Goal: Information Seeking & Learning: Compare options

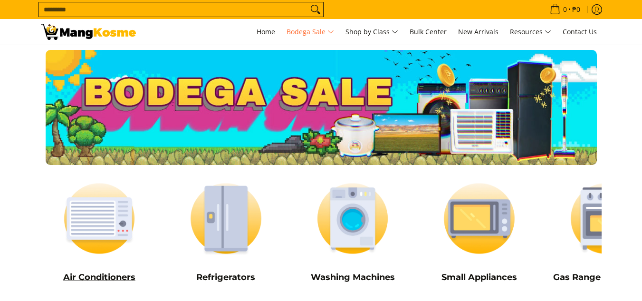
click at [106, 245] on img at bounding box center [99, 218] width 117 height 88
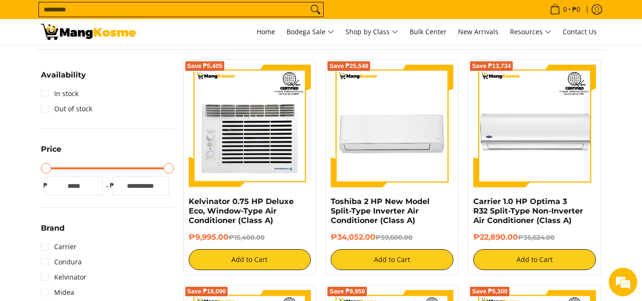
scroll to position [143, 0]
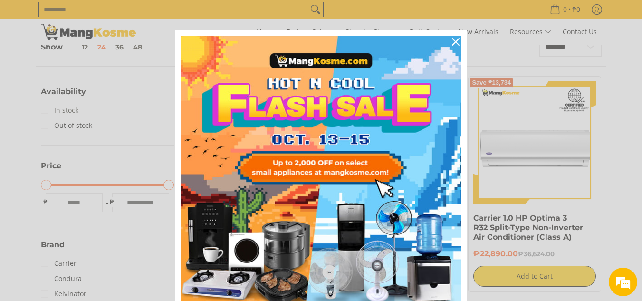
click at [42, 109] on div "Marketing offer form" at bounding box center [321, 150] width 642 height 301
click at [453, 45] on icon "close icon" at bounding box center [456, 42] width 8 height 8
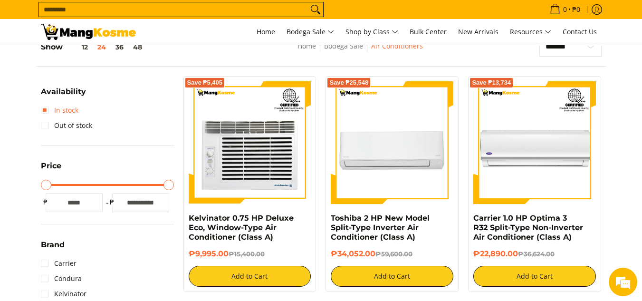
click at [44, 111] on link "In stock" at bounding box center [60, 110] width 38 height 15
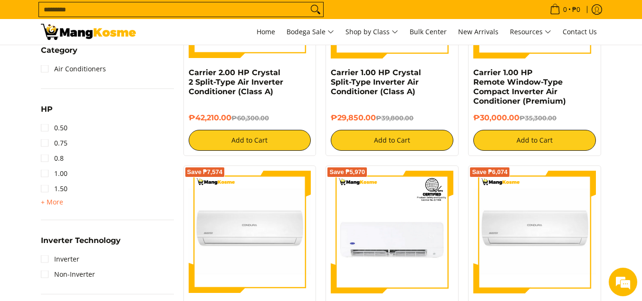
scroll to position [514, 0]
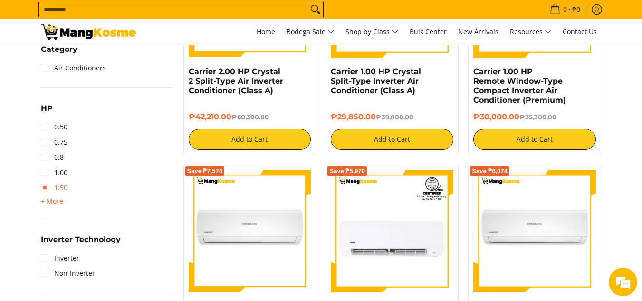
click at [43, 188] on link "1.50" at bounding box center [54, 187] width 27 height 15
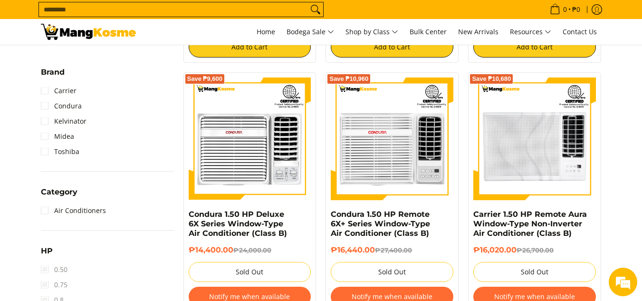
scroll to position [419, 0]
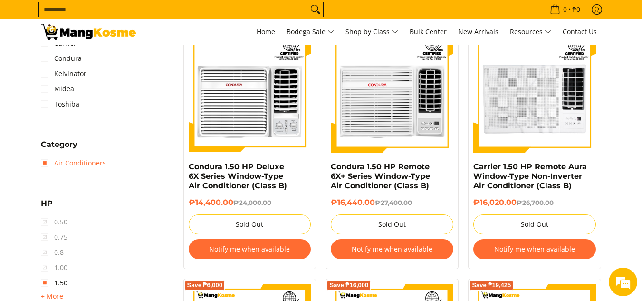
click at [43, 160] on link "Air Conditioners" at bounding box center [73, 162] width 65 height 15
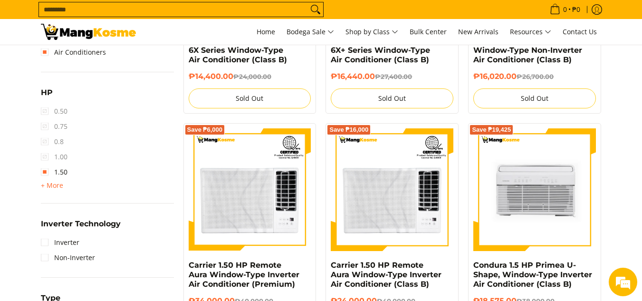
scroll to position [562, 0]
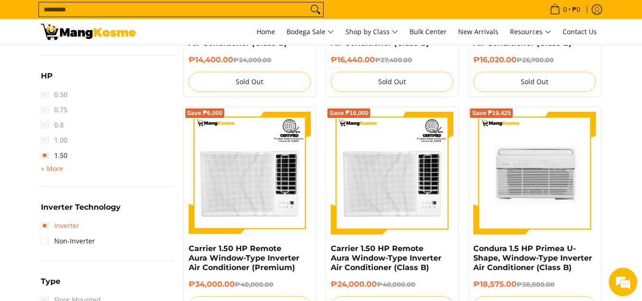
click at [60, 227] on link "Inverter" at bounding box center [60, 225] width 39 height 15
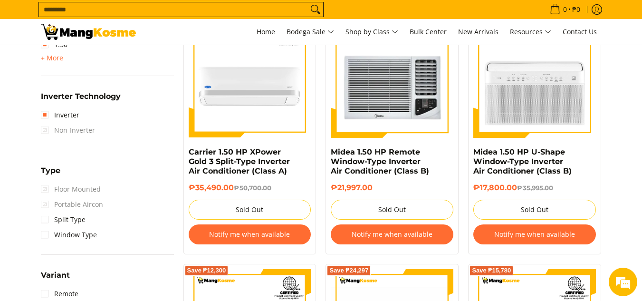
scroll to position [705, 0]
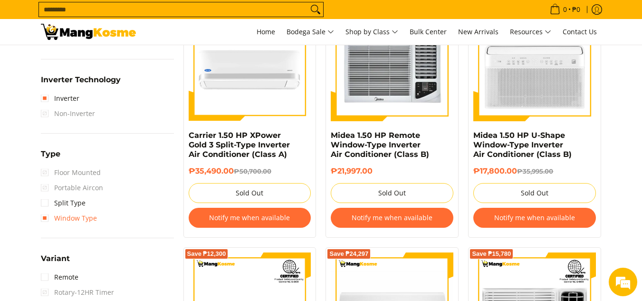
click at [50, 217] on link "Window Type" at bounding box center [69, 218] width 56 height 15
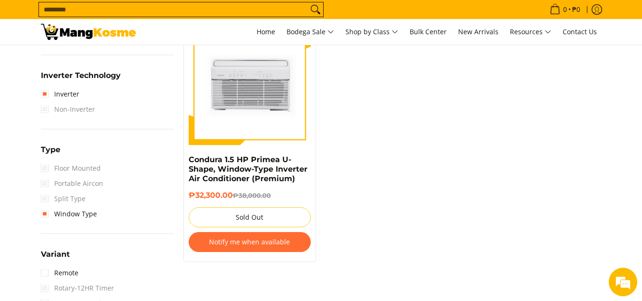
scroll to position [800, 0]
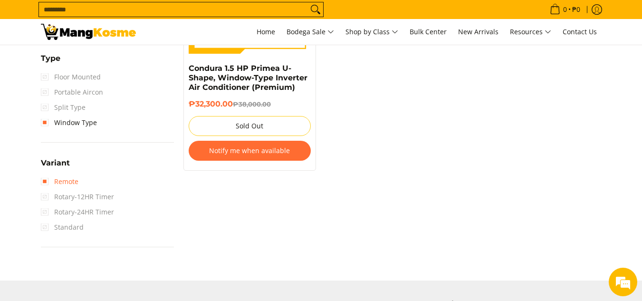
click at [42, 179] on link "Remote" at bounding box center [60, 181] width 38 height 15
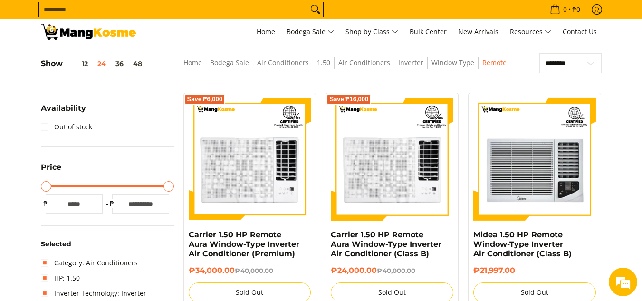
scroll to position [87, 0]
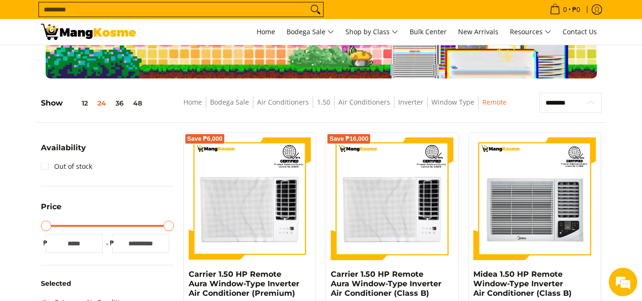
click at [586, 103] on select "**********" at bounding box center [571, 103] width 62 height 20
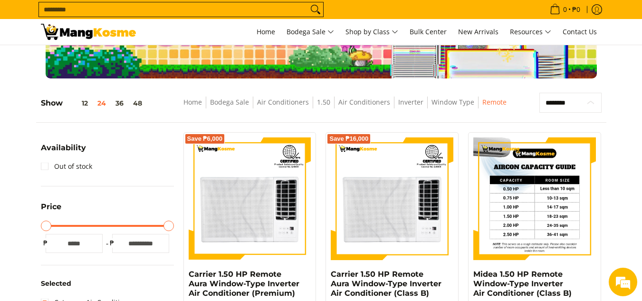
select select "**********"
click at [540, 93] on select "**********" at bounding box center [571, 103] width 62 height 20
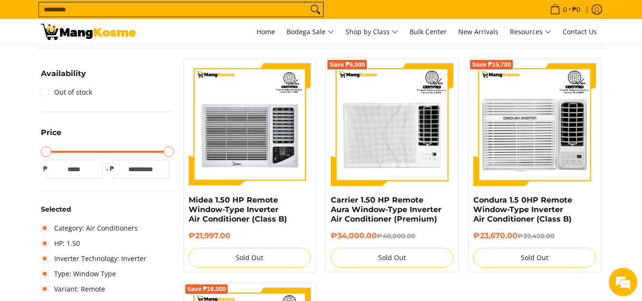
scroll to position [134, 0]
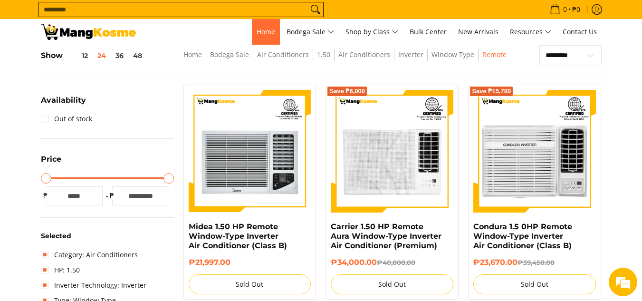
click at [257, 31] on span "Home" at bounding box center [266, 31] width 19 height 9
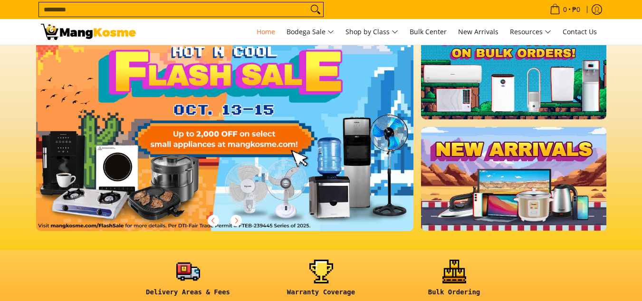
scroll to position [238, 0]
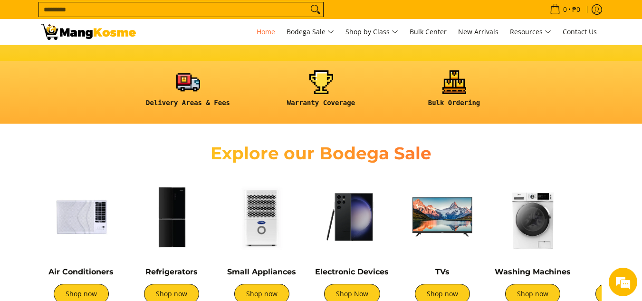
click at [184, 198] on img at bounding box center [171, 216] width 81 height 81
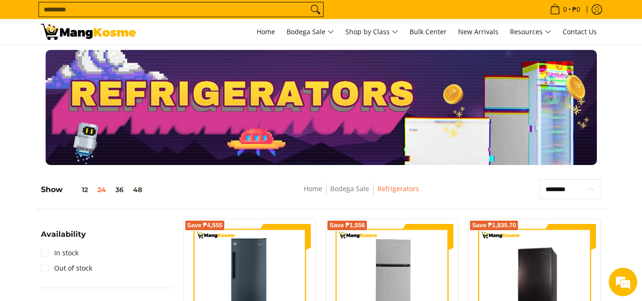
click at [568, 193] on select "**********" at bounding box center [571, 189] width 62 height 20
select select "**********"
click at [540, 179] on select "**********" at bounding box center [571, 189] width 62 height 20
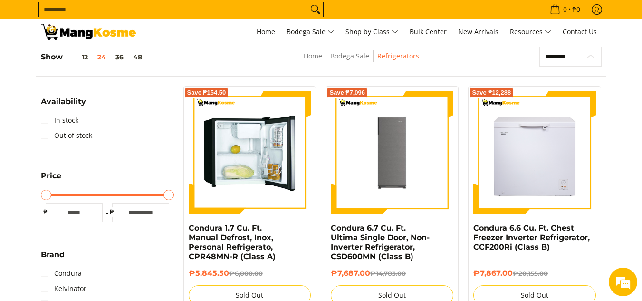
scroll to position [134, 0]
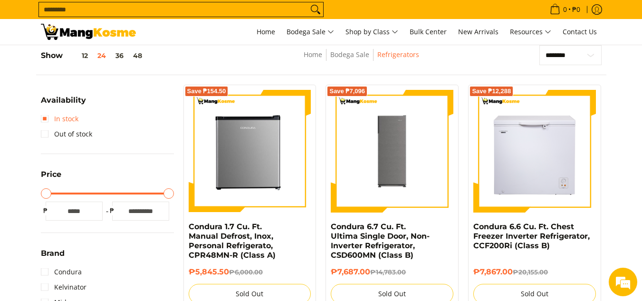
click at [55, 121] on link "In stock" at bounding box center [60, 118] width 38 height 15
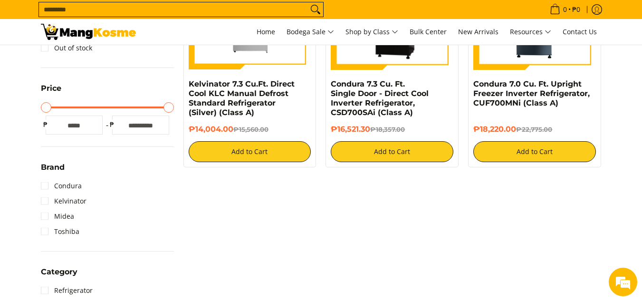
scroll to position [419, 0]
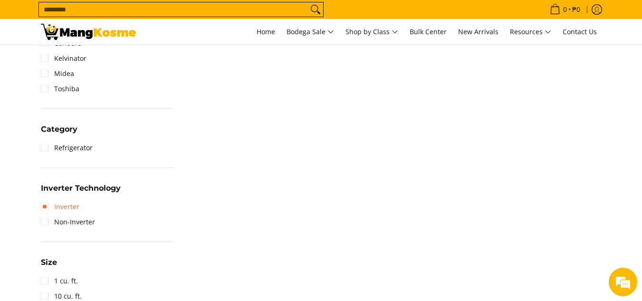
click at [48, 208] on link "Inverter" at bounding box center [60, 206] width 39 height 15
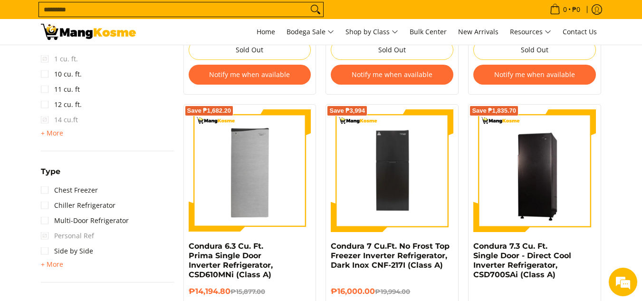
scroll to position [658, 0]
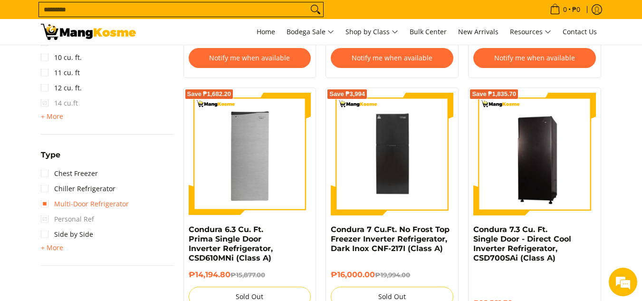
click at [48, 208] on link "Multi-Door Refrigerator" at bounding box center [85, 203] width 88 height 15
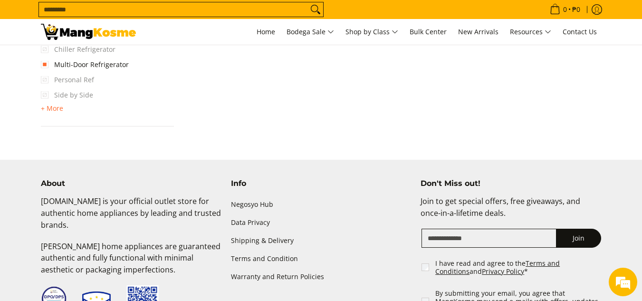
scroll to position [800, 0]
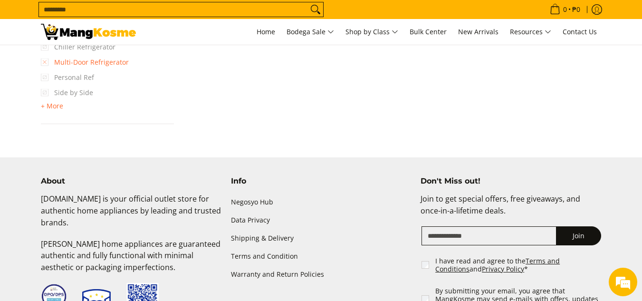
click at [65, 64] on link "Multi-Door Refrigerator" at bounding box center [85, 62] width 88 height 15
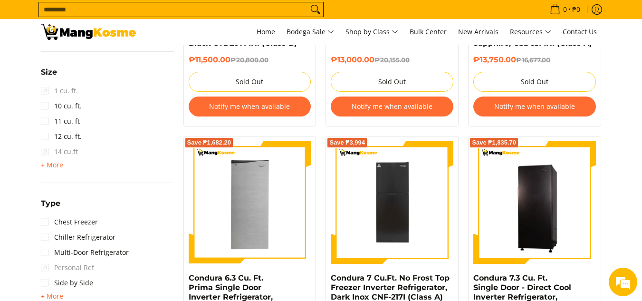
scroll to position [657, 0]
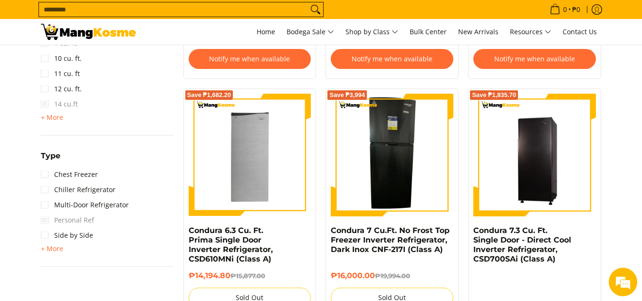
click at [393, 151] on img at bounding box center [392, 155] width 53 height 123
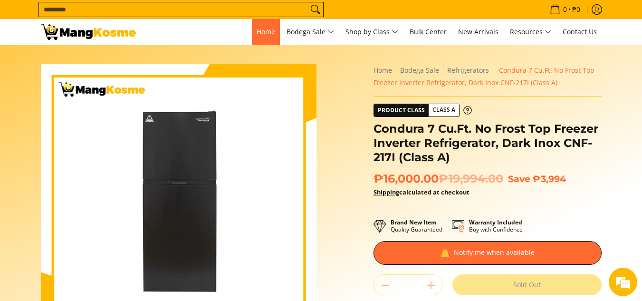
click at [252, 32] on link "Home" at bounding box center [266, 32] width 28 height 26
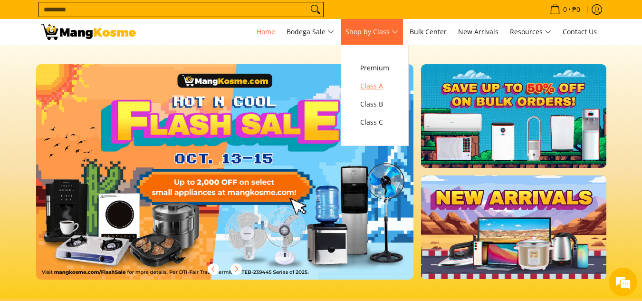
click at [381, 89] on span "Class A" at bounding box center [374, 86] width 29 height 12
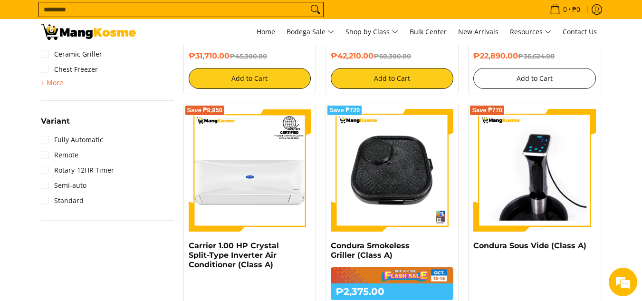
scroll to position [761, 0]
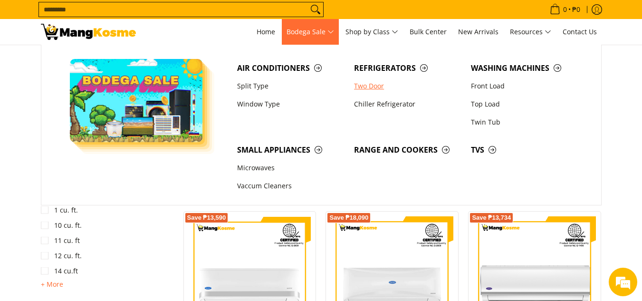
click at [375, 87] on link "Two Door" at bounding box center [407, 86] width 117 height 18
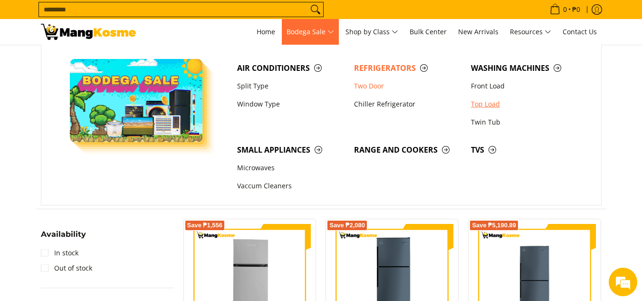
click at [489, 104] on link "Top Load" at bounding box center [524, 104] width 117 height 18
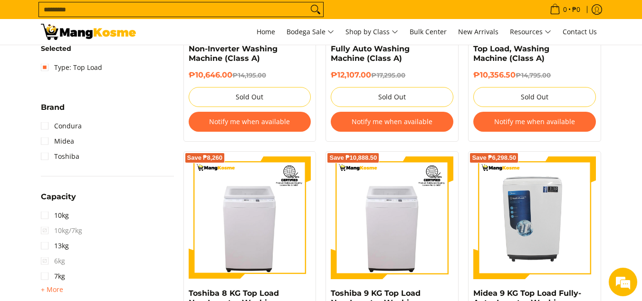
scroll to position [380, 0]
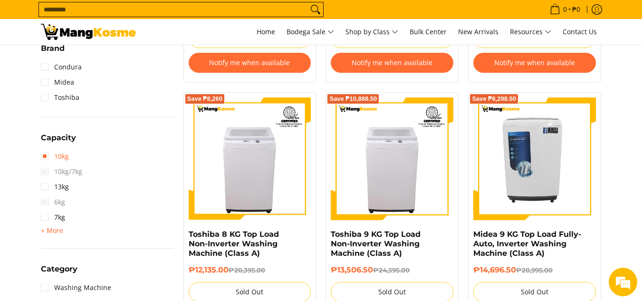
click at [49, 160] on link "10kg" at bounding box center [55, 156] width 28 height 15
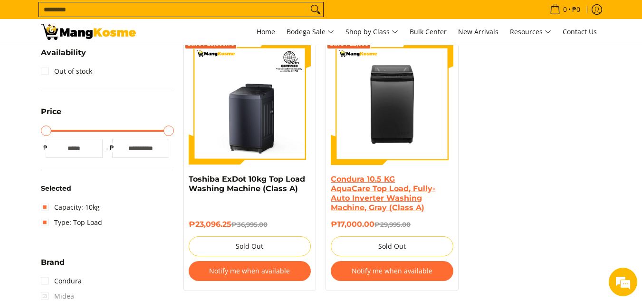
click at [384, 199] on link "Condura 10.5 KG AquaCare Top Load, Fully-Auto Inverter Washing Machine, Gray (C…" at bounding box center [383, 193] width 105 height 38
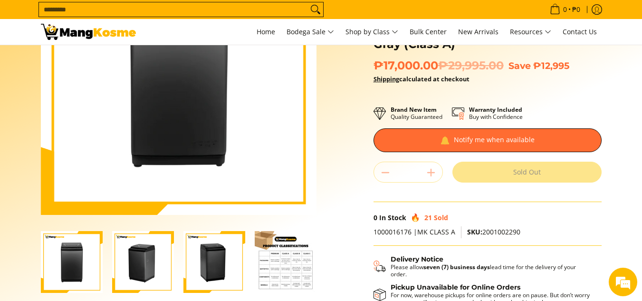
scroll to position [238, 0]
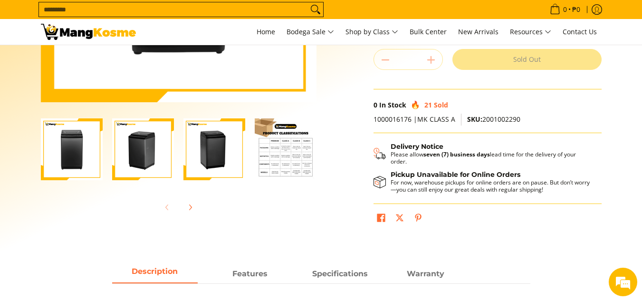
click at [283, 136] on img "Condura 10.5 KG AquaCare Top Load, Fully-Auto Inverter Washing Machine, Gray (C…" at bounding box center [286, 149] width 62 height 62
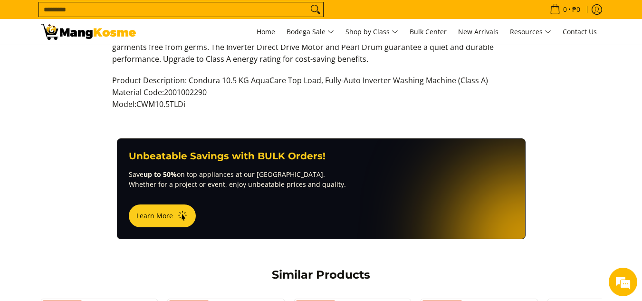
scroll to position [428, 0]
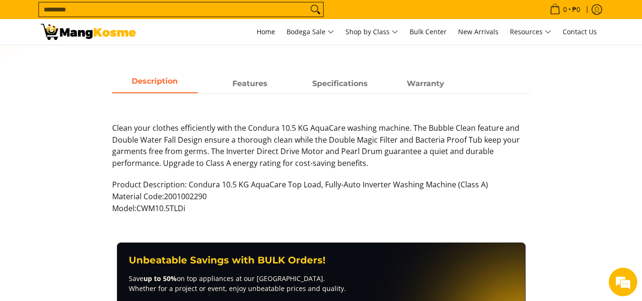
click at [602, 195] on div "Description Features Specifications Warranty Clean your clothes efficiently wit…" at bounding box center [321, 149] width 570 height 149
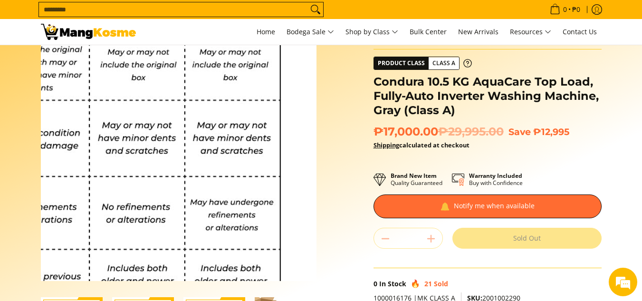
scroll to position [0, 0]
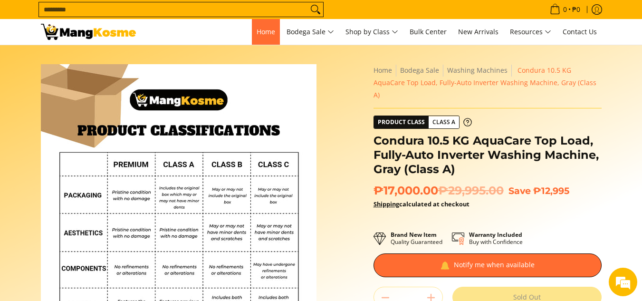
click at [261, 29] on span "Home" at bounding box center [266, 31] width 19 height 9
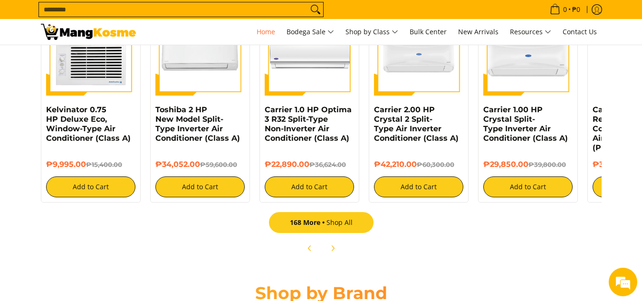
scroll to position [1046, 0]
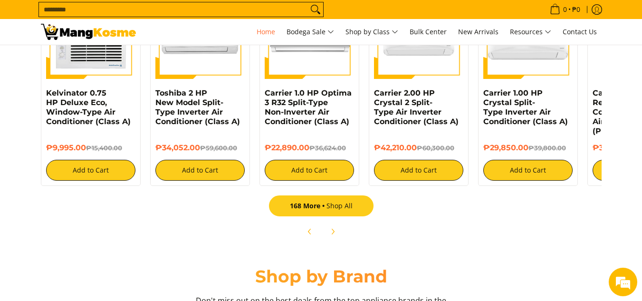
click at [331, 203] on link "168 More Shop All" at bounding box center [321, 205] width 105 height 21
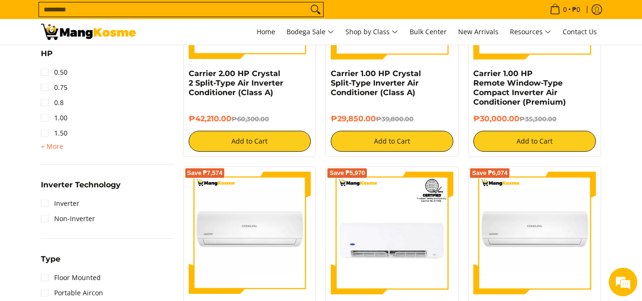
scroll to position [523, 0]
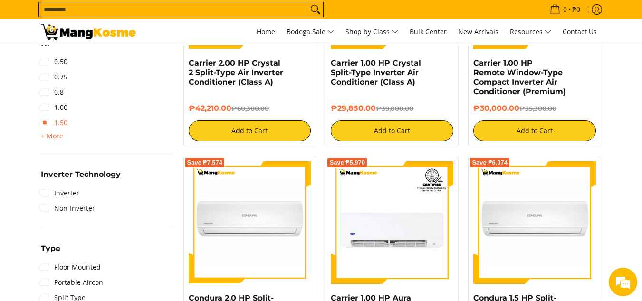
click at [44, 128] on link "1.50" at bounding box center [54, 122] width 27 height 15
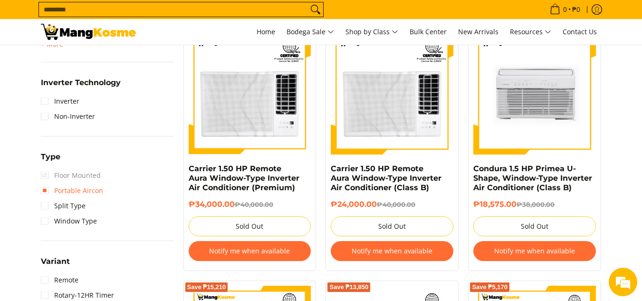
scroll to position [672, 0]
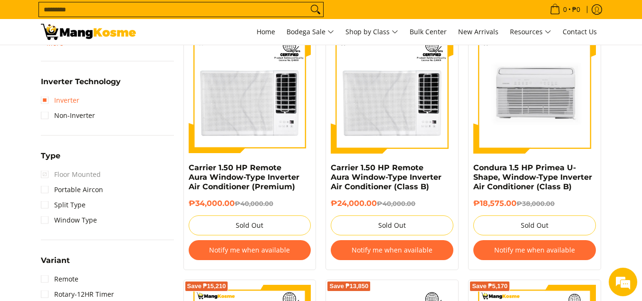
click at [64, 100] on link "Inverter" at bounding box center [60, 100] width 39 height 15
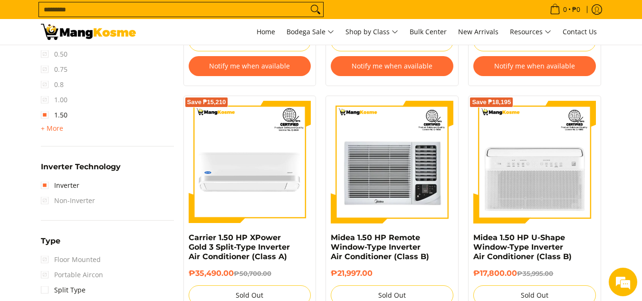
scroll to position [657, 0]
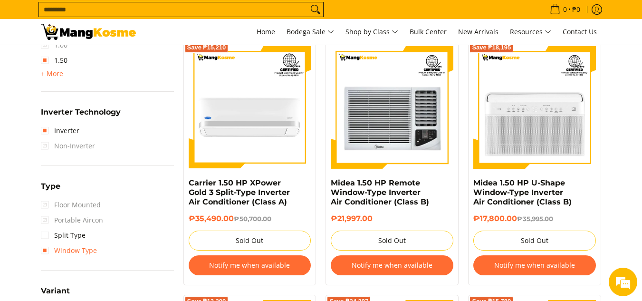
click at [61, 252] on link "Window Type" at bounding box center [69, 250] width 56 height 15
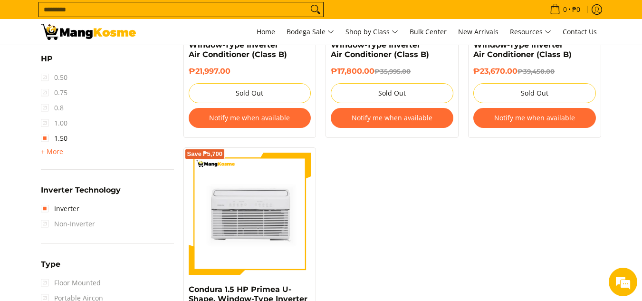
scroll to position [562, 0]
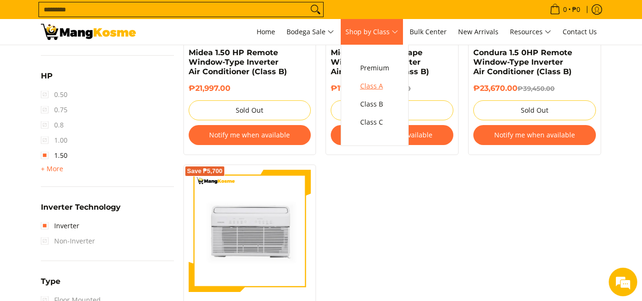
click at [378, 86] on span "Class A" at bounding box center [374, 86] width 29 height 12
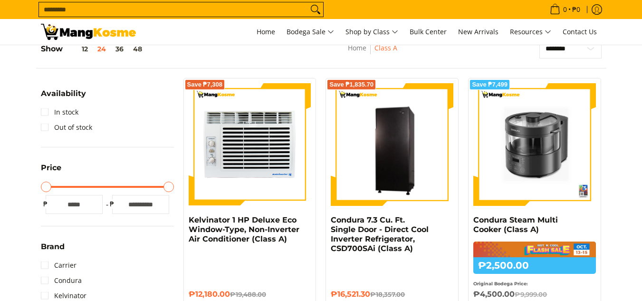
scroll to position [143, 0]
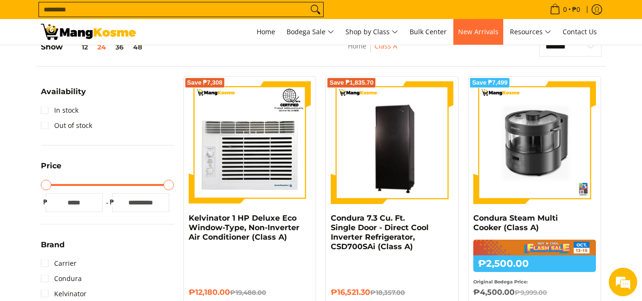
click at [473, 31] on span "New Arrivals" at bounding box center [478, 31] width 40 height 9
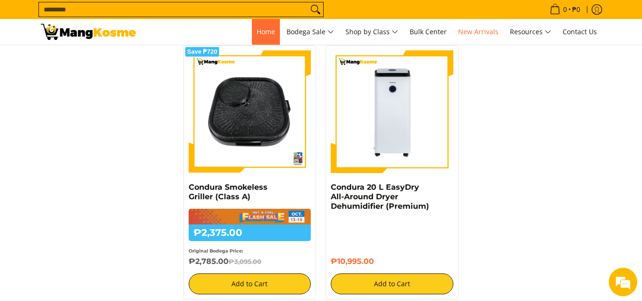
click at [261, 32] on span "Home" at bounding box center [266, 31] width 19 height 9
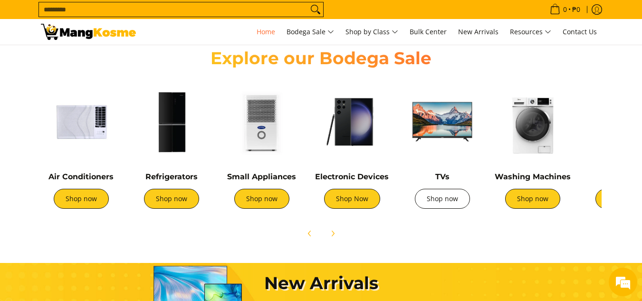
click at [438, 196] on link "Shop now" at bounding box center [442, 199] width 55 height 20
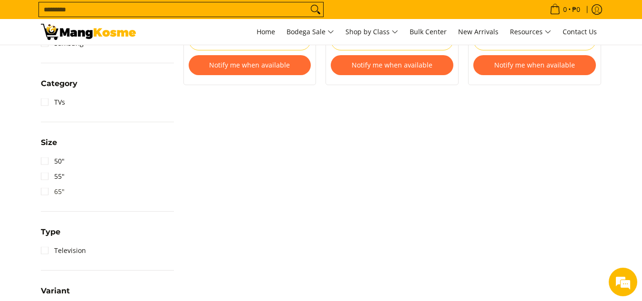
scroll to position [380, 0]
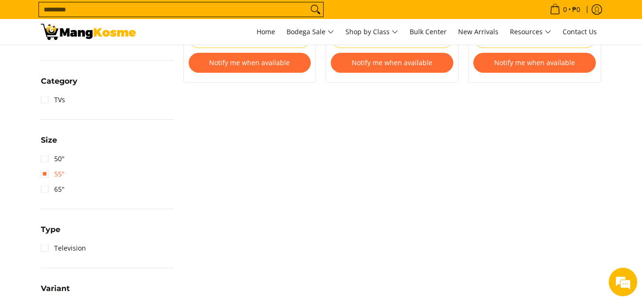
click at [57, 177] on link "55"" at bounding box center [53, 173] width 24 height 15
